Goal: Information Seeking & Learning: Check status

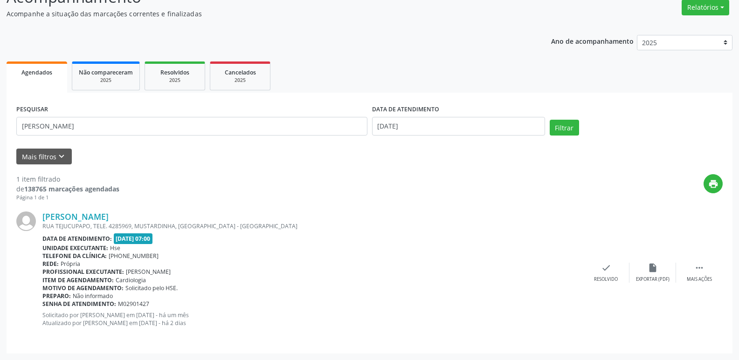
scroll to position [78, 0]
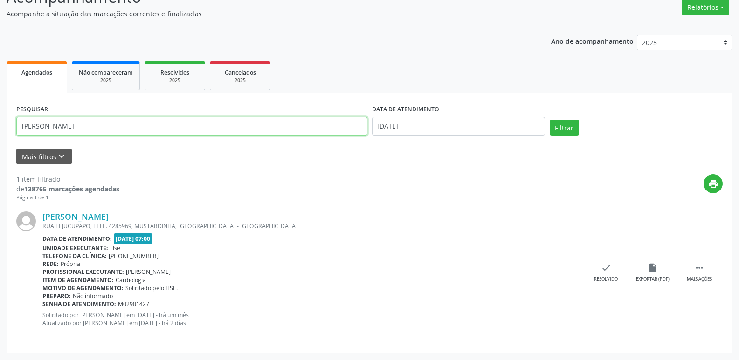
click at [309, 123] on input "[PERSON_NAME]" at bounding box center [191, 126] width 351 height 19
type input "E"
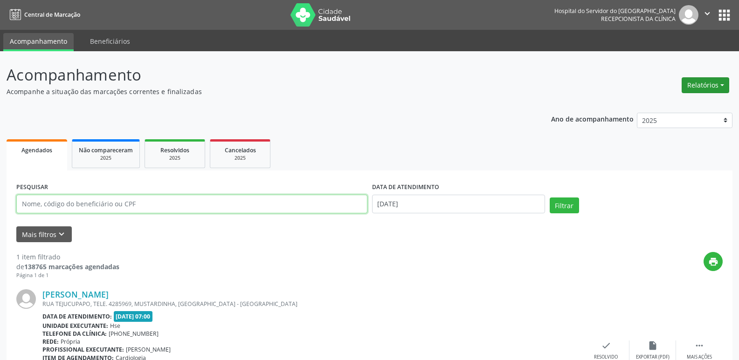
click at [694, 82] on button "Relatórios" at bounding box center [705, 85] width 48 height 16
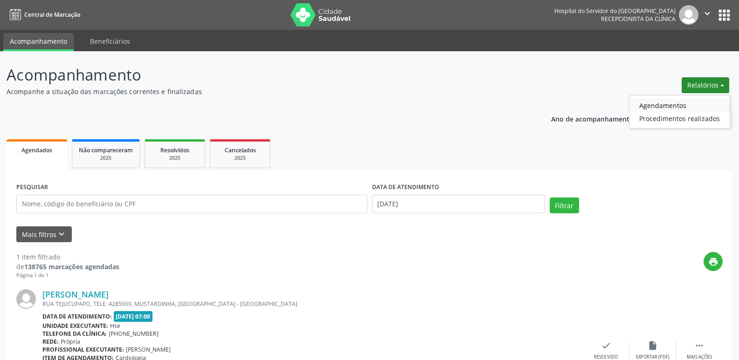
click at [682, 104] on link "Agendamentos" at bounding box center [679, 105] width 100 height 13
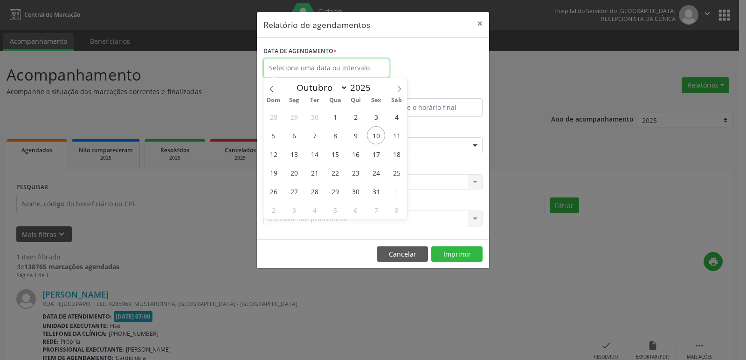
click at [358, 65] on input "text" at bounding box center [326, 68] width 126 height 19
click at [372, 136] on span "10" at bounding box center [376, 135] width 18 height 18
type input "[DATE]"
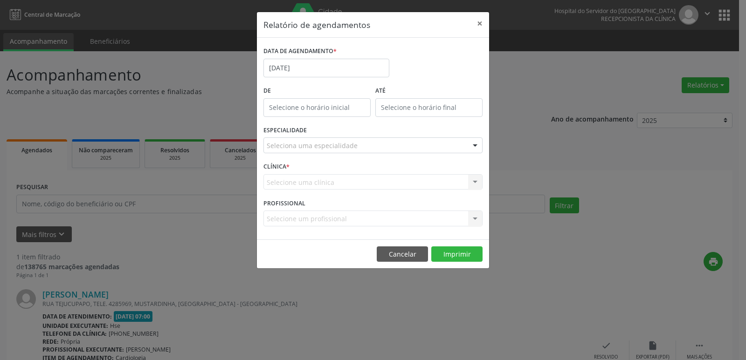
click at [418, 142] on div "Seleciona uma especialidade" at bounding box center [372, 145] width 219 height 16
click at [458, 148] on input "text" at bounding box center [365, 150] width 197 height 19
click at [530, 103] on div "Relatório de agendamentos × DATA DE AGENDAMENTO * [DATE] De ATÉ ESPECIALIDADE S…" at bounding box center [373, 180] width 746 height 360
click at [441, 144] on div "Seleciona uma especialidade" at bounding box center [372, 145] width 219 height 16
click at [534, 116] on div "Relatório de agendamentos × DATA DE AGENDAMENTO * [DATE] De ATÉ ESPECIALIDADE N…" at bounding box center [373, 180] width 746 height 360
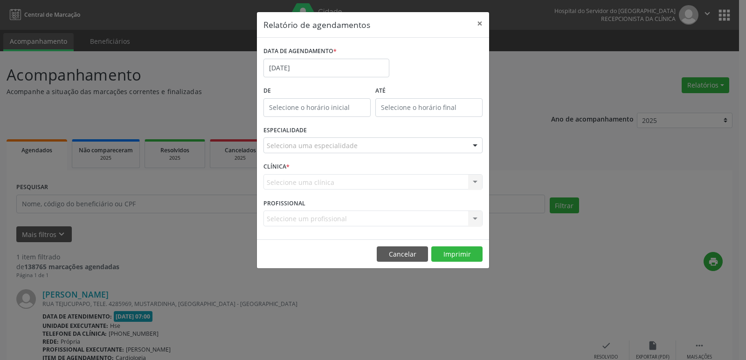
click at [448, 183] on div "Selecione uma clínica Nenhum resultado encontrado para: " " Não há nenhuma opçã…" at bounding box center [372, 182] width 219 height 16
click at [448, 181] on div "Selecione uma clínica Nenhum resultado encontrado para: " " Não há nenhuma opçã…" at bounding box center [372, 182] width 219 height 16
click at [448, 147] on div "Seleciona uma especialidade" at bounding box center [372, 145] width 219 height 16
click at [549, 160] on div "Relatório de agendamentos × DATA DE AGENDAMENTO * [DATE] De ATÉ ESPECIALIDADE N…" at bounding box center [373, 180] width 746 height 360
click at [479, 24] on button "×" at bounding box center [479, 23] width 19 height 23
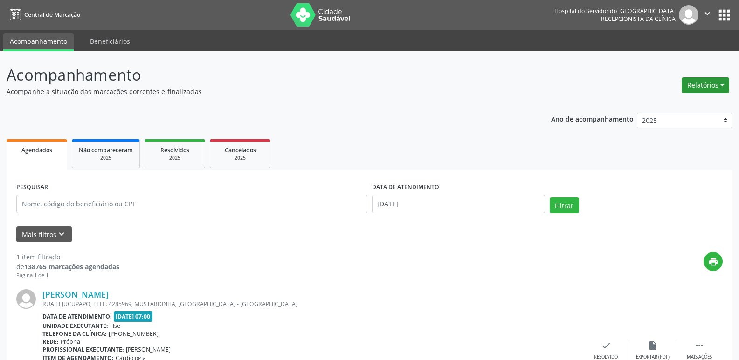
click at [709, 85] on button "Relatórios" at bounding box center [705, 85] width 48 height 16
click at [676, 107] on link "Agendamentos" at bounding box center [679, 105] width 100 height 13
select select "9"
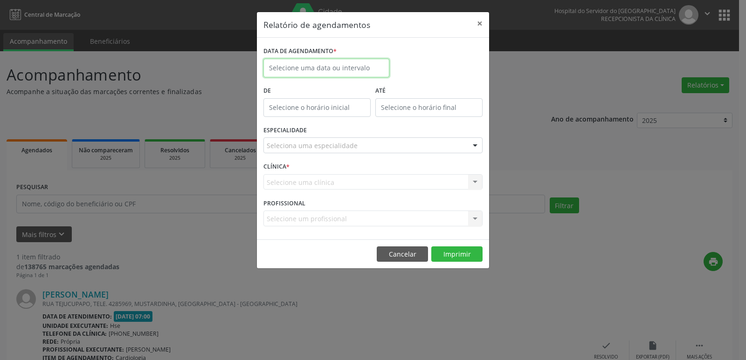
click at [379, 70] on input "text" at bounding box center [326, 68] width 126 height 19
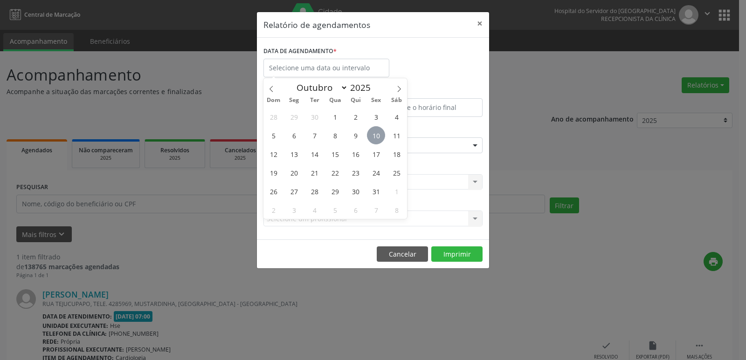
click at [376, 136] on span "10" at bounding box center [376, 135] width 18 height 18
type input "[DATE]"
click at [376, 136] on span "10" at bounding box center [376, 135] width 18 height 18
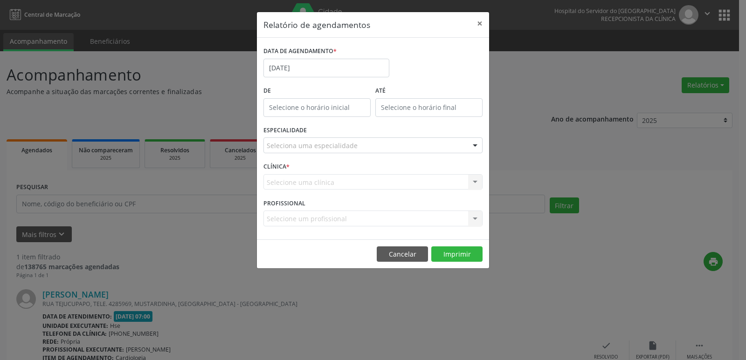
click at [419, 145] on div "Seleciona uma especialidade" at bounding box center [372, 145] width 219 height 16
click at [533, 78] on div "Relatório de agendamentos × DATA DE AGENDAMENTO * [DATE] De ATÉ ESPECIALIDADE S…" at bounding box center [373, 180] width 746 height 360
click at [462, 140] on div "Seleciona uma especialidade" at bounding box center [372, 145] width 219 height 16
click at [522, 66] on div "Relatório de agendamentos × DATA DE AGENDAMENTO * [DATE] De ATÉ ESPECIALIDADE N…" at bounding box center [373, 180] width 746 height 360
click at [481, 23] on button "×" at bounding box center [479, 23] width 19 height 23
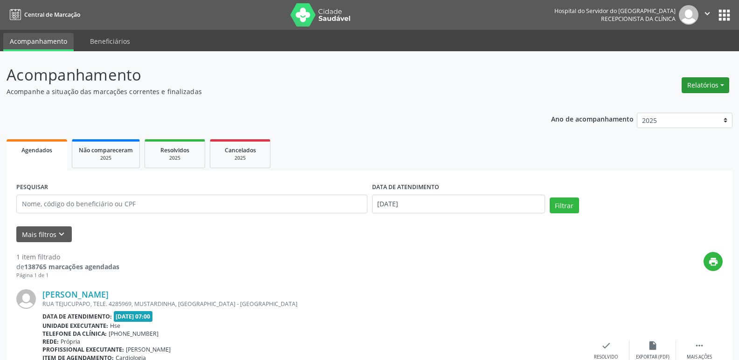
click at [694, 85] on button "Relatórios" at bounding box center [705, 85] width 48 height 16
click at [669, 105] on link "Agendamentos" at bounding box center [679, 105] width 100 height 13
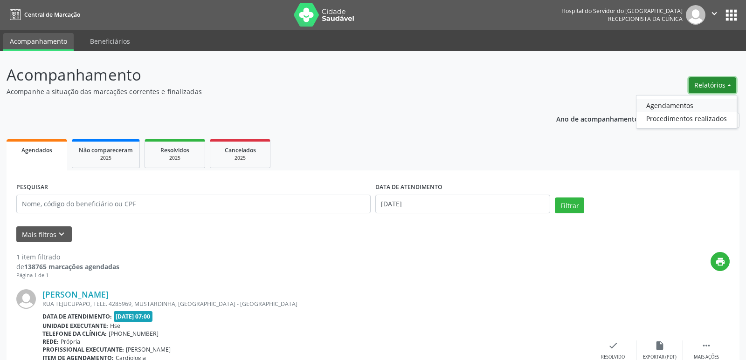
select select "9"
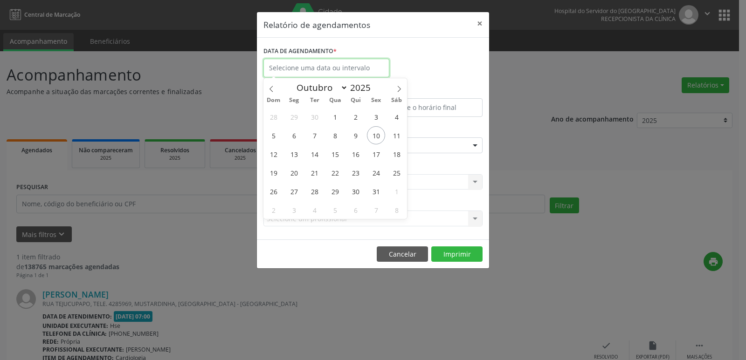
click at [374, 65] on input "text" at bounding box center [326, 68] width 126 height 19
click at [379, 137] on span "10" at bounding box center [376, 135] width 18 height 18
type input "[DATE]"
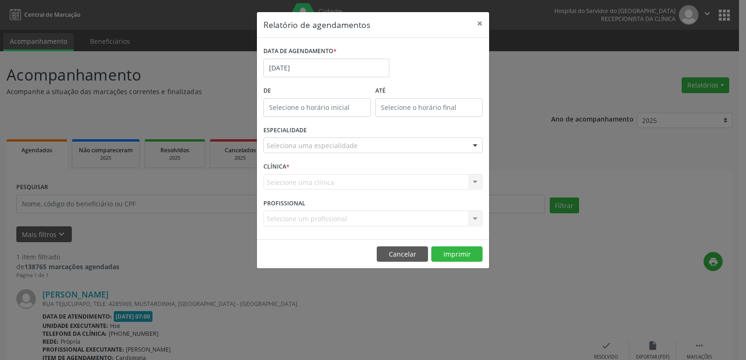
click at [462, 146] on div "Seleciona uma especialidade" at bounding box center [372, 145] width 219 height 16
click at [480, 25] on button "×" at bounding box center [479, 23] width 19 height 23
